Goal: Information Seeking & Learning: Learn about a topic

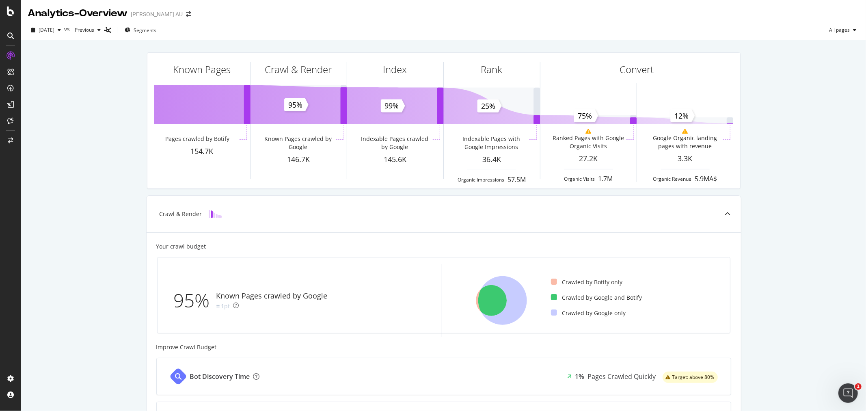
click at [9, 36] on icon at bounding box center [10, 35] width 6 height 6
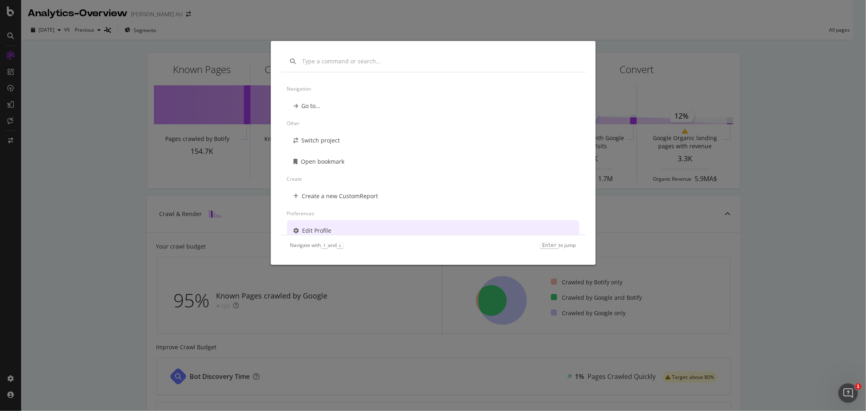
scroll to position [6, 0]
click at [819, 212] on div "Navigation Go to... Other Switch project Open bookmark Create Create a new Cust…" at bounding box center [433, 205] width 866 height 411
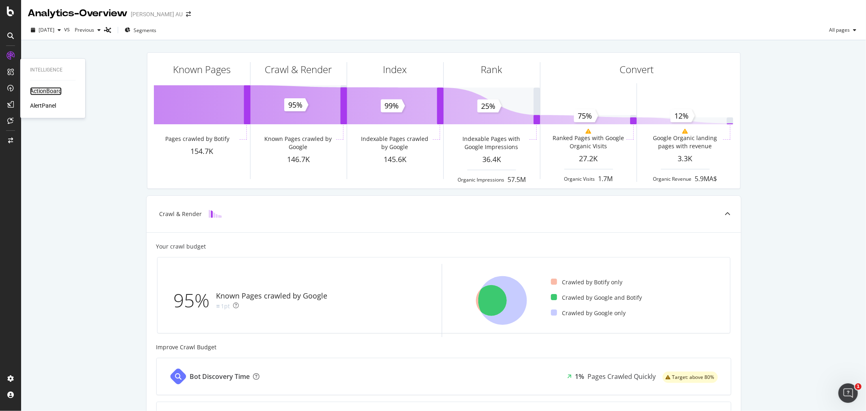
click at [46, 89] on div "ActionBoard" at bounding box center [46, 91] width 32 height 8
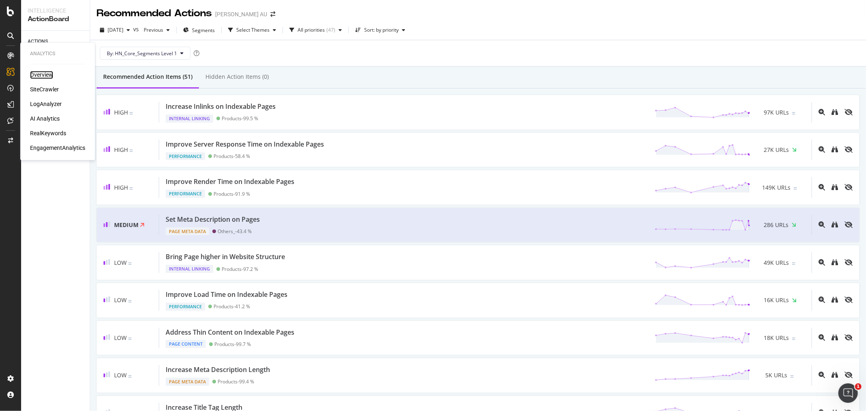
click at [43, 73] on div "Overview" at bounding box center [41, 75] width 23 height 8
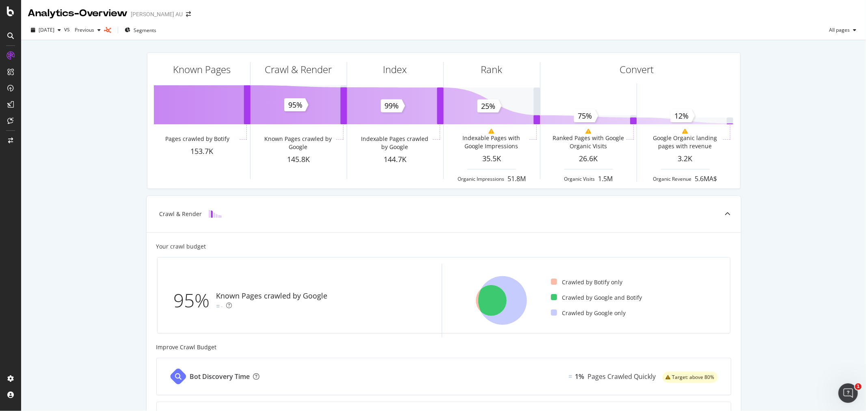
click at [814, 192] on div "Known Pages Pages crawled by Botify 153.7K Crawl & Render Known Pages crawled b…" at bounding box center [443, 335] width 845 height 591
click at [45, 106] on div "AlertPanel" at bounding box center [43, 106] width 26 height 8
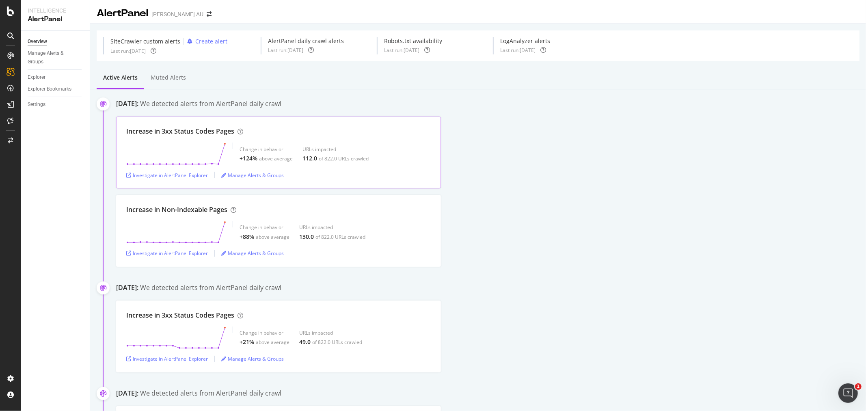
click at [267, 159] on div "above average" at bounding box center [276, 158] width 34 height 7
click at [212, 134] on div "Increase in 3xx Status Codes Pages" at bounding box center [180, 131] width 108 height 9
click at [127, 176] on icon "button" at bounding box center [128, 175] width 5 height 5
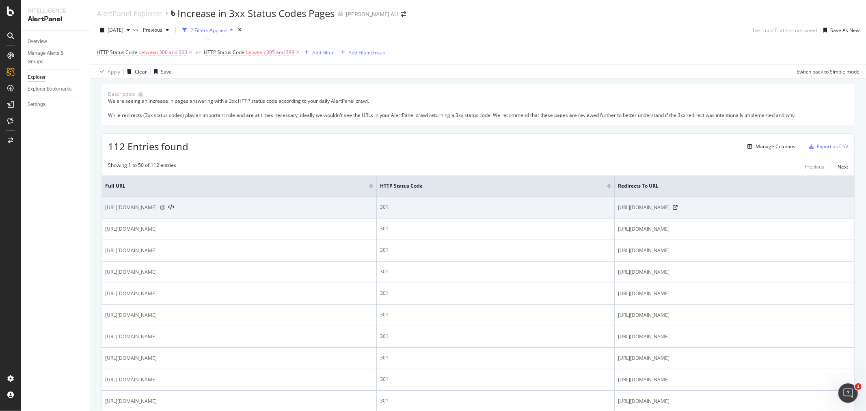
click at [165, 206] on icon at bounding box center [162, 207] width 5 height 5
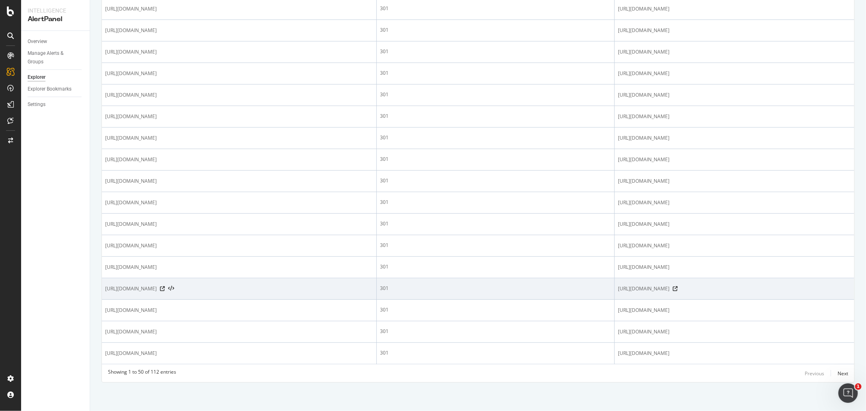
scroll to position [911, 0]
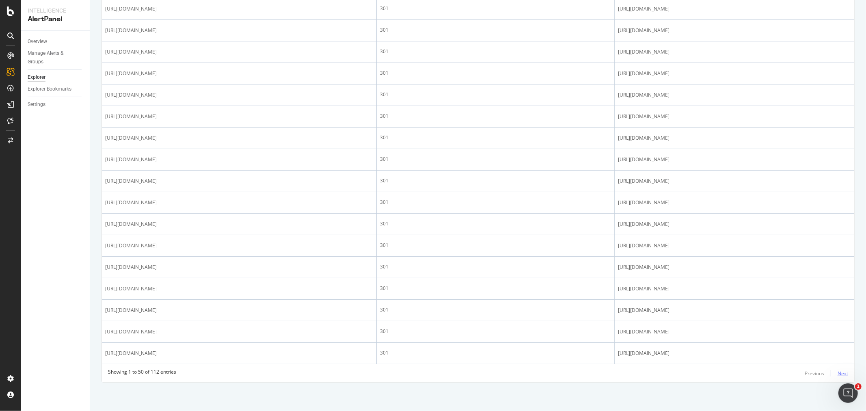
click at [838, 375] on div "Next" at bounding box center [842, 373] width 11 height 7
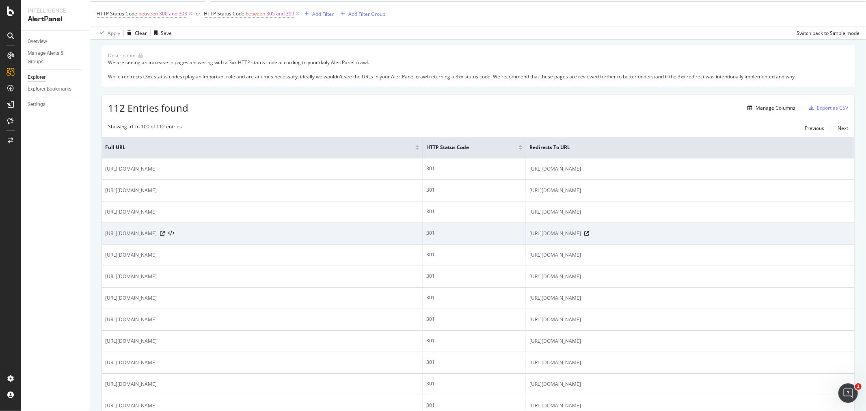
scroll to position [0, 0]
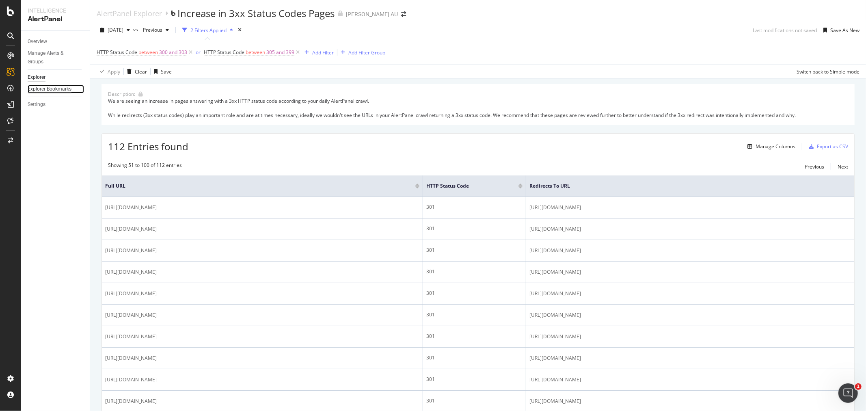
click at [38, 88] on div "Explorer Bookmarks" at bounding box center [50, 89] width 44 height 9
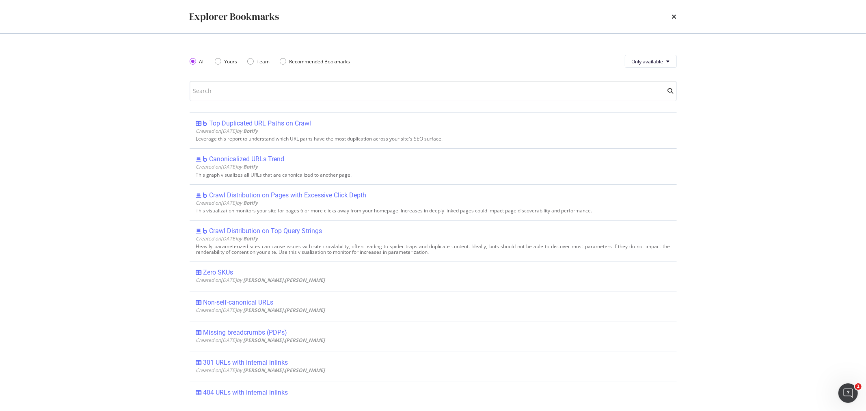
click at [672, 11] on div "times" at bounding box center [674, 17] width 5 height 14
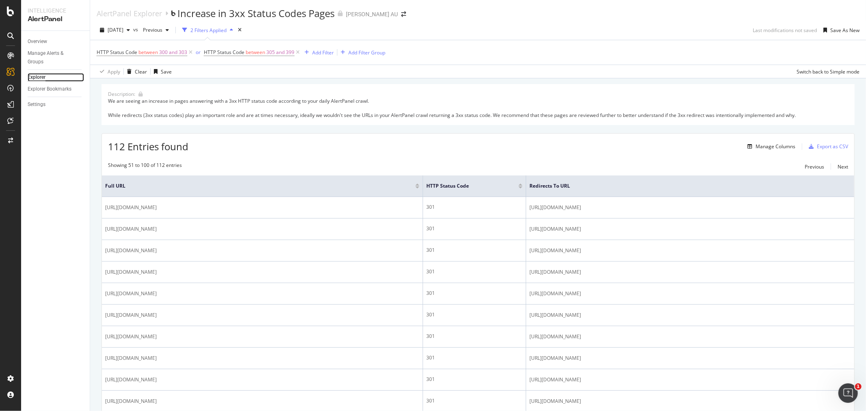
click at [50, 76] on link "Explorer" at bounding box center [56, 77] width 56 height 9
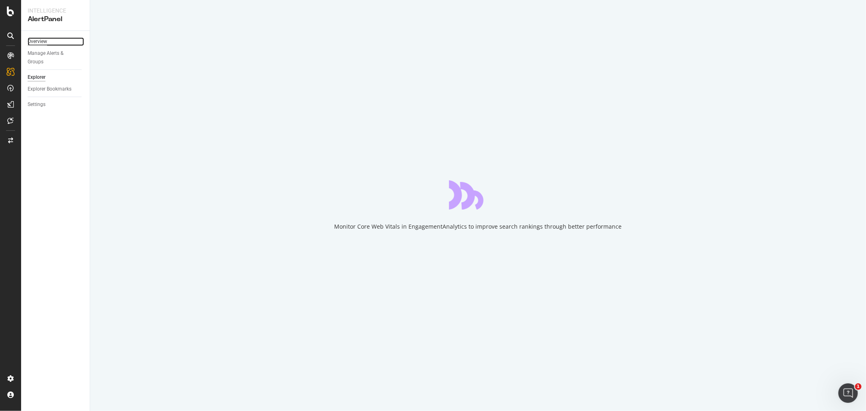
click at [41, 39] on div "Overview" at bounding box center [37, 41] width 19 height 9
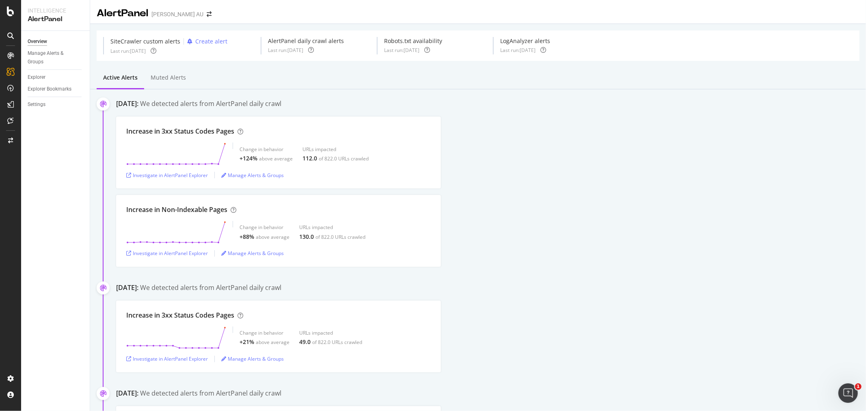
click at [564, 223] on div "Increase in Non-Indexable Pages Change in behavior +88% above average URLs impa…" at bounding box center [491, 231] width 750 height 72
click at [163, 257] on div "Investigate in AlertPanel Explorer" at bounding box center [167, 253] width 82 height 12
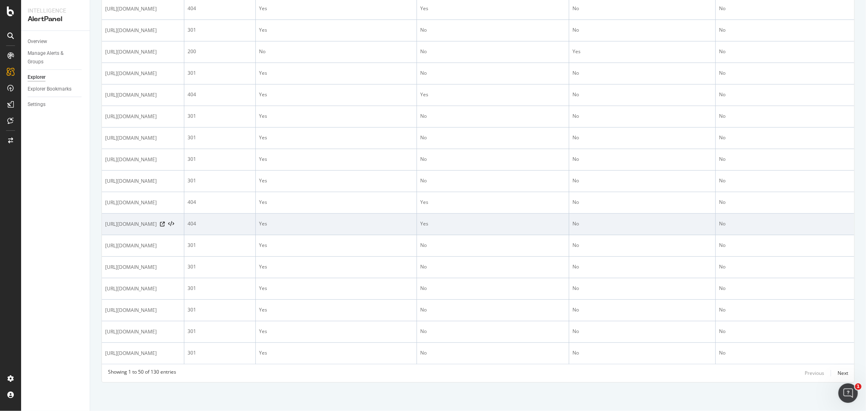
scroll to position [1267, 0]
click at [165, 222] on icon at bounding box center [162, 224] width 5 height 5
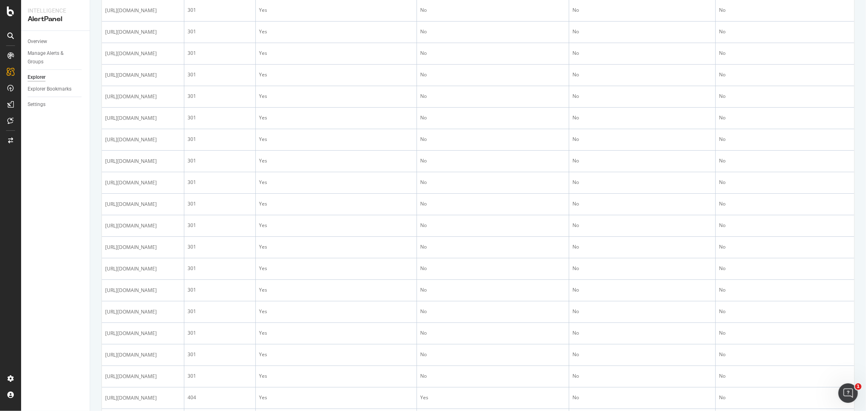
scroll to position [501, 0]
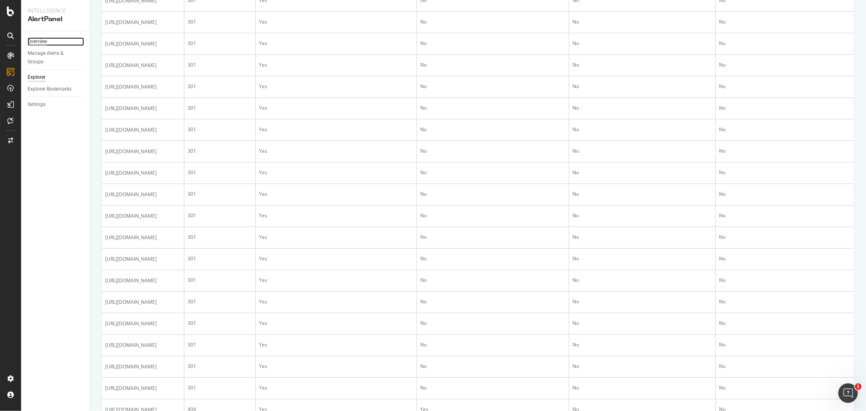
click at [46, 41] on div "Overview" at bounding box center [37, 41] width 19 height 9
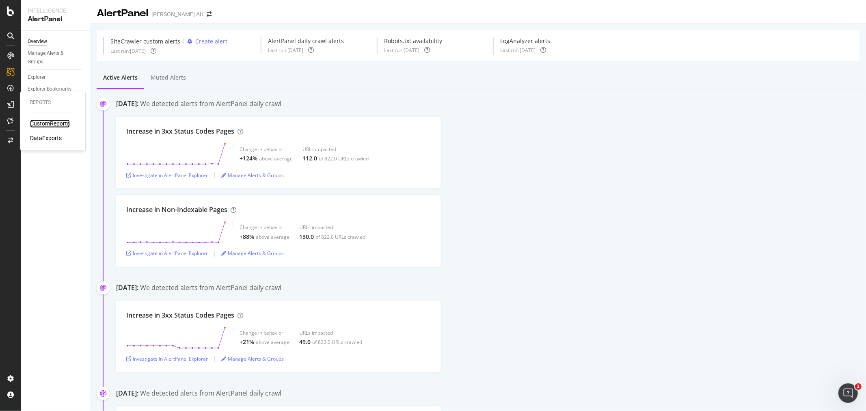
click at [47, 121] on div "CustomReports" at bounding box center [50, 124] width 40 height 8
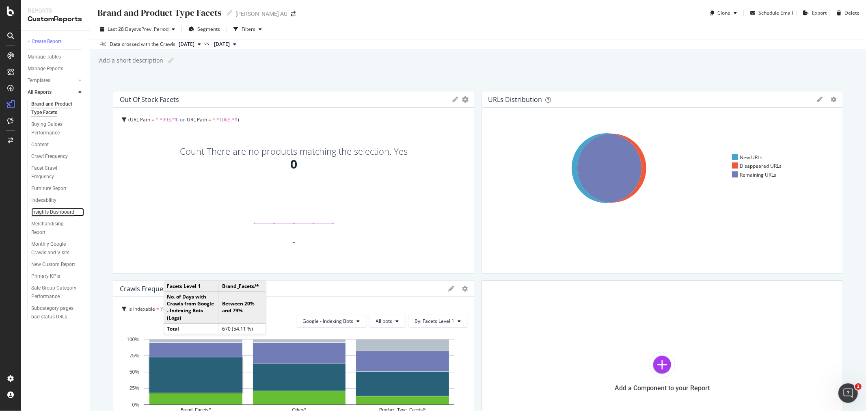
click at [59, 211] on div "Insights Dashboard" at bounding box center [52, 212] width 43 height 9
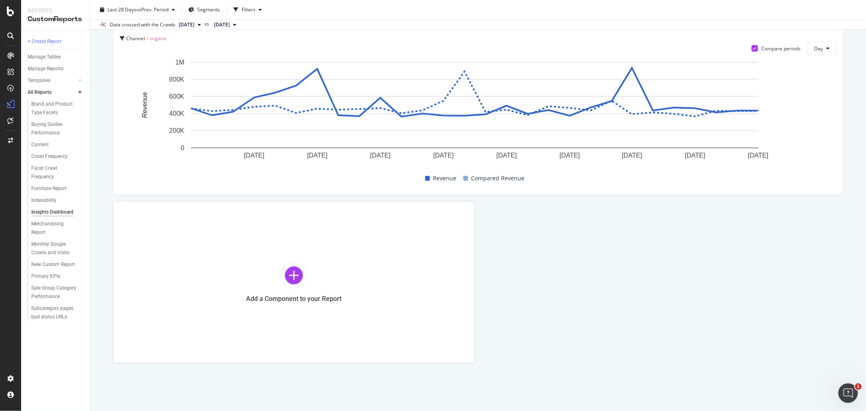
scroll to position [958, 0]
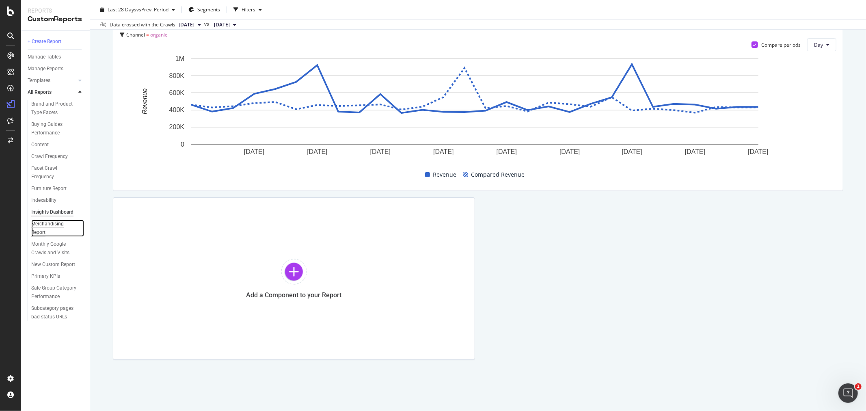
click at [45, 227] on div "Merchandising Report" at bounding box center [53, 228] width 45 height 17
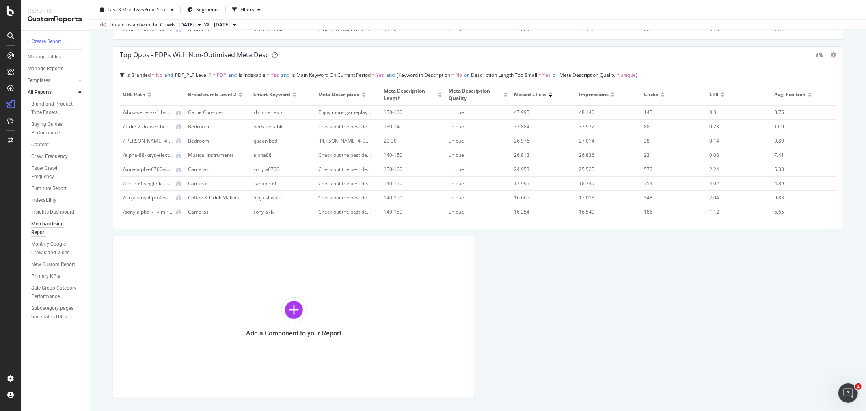
scroll to position [1623, 0]
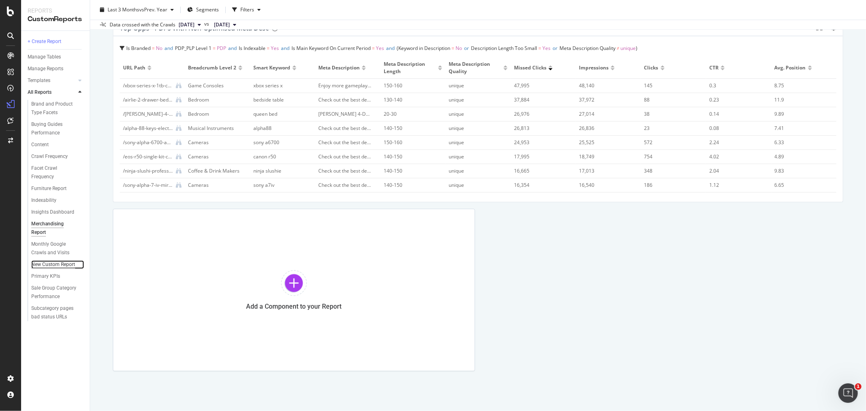
click at [48, 265] on div "New Custom Report" at bounding box center [53, 264] width 44 height 9
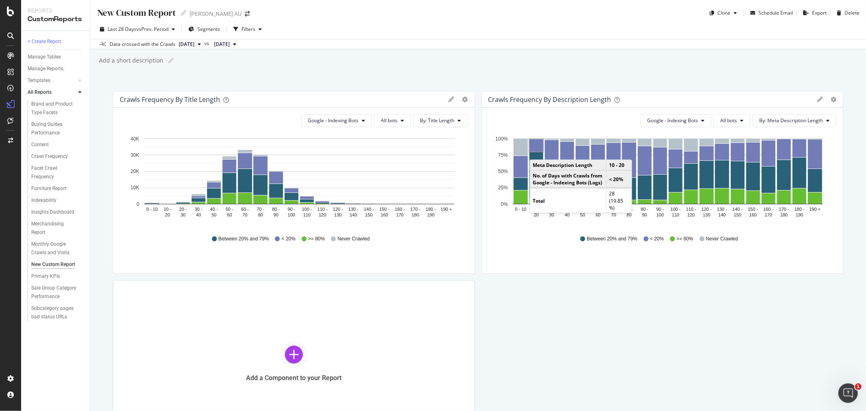
scroll to position [82, 0]
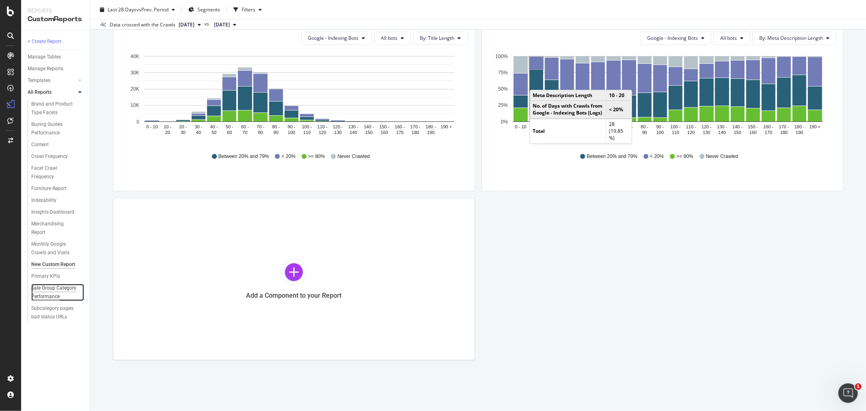
click at [54, 289] on div "Sale Group Category Performance" at bounding box center [54, 292] width 47 height 17
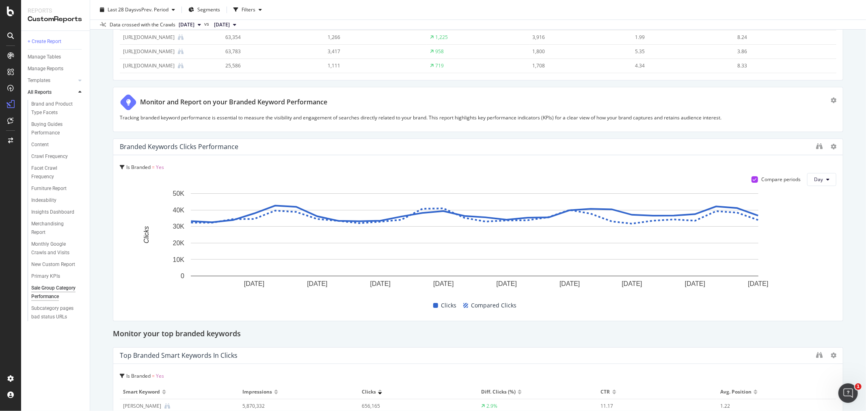
scroll to position [2480, 0]
